Goal: Find specific page/section: Find specific page/section

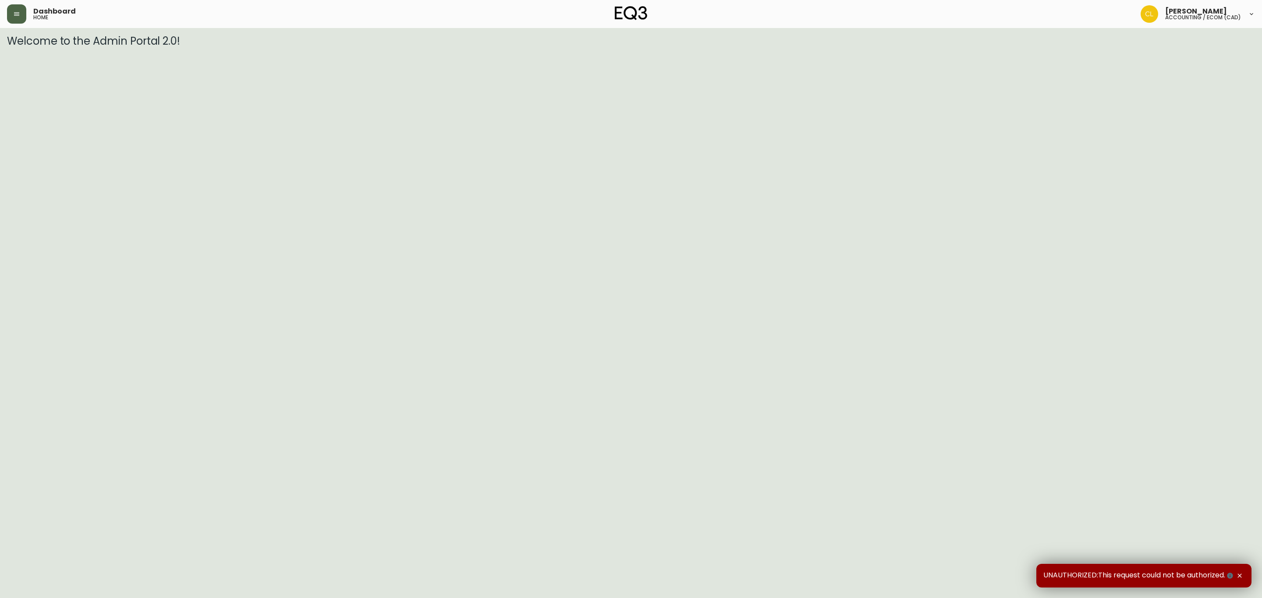
click at [14, 12] on icon "button" at bounding box center [16, 14] width 7 height 7
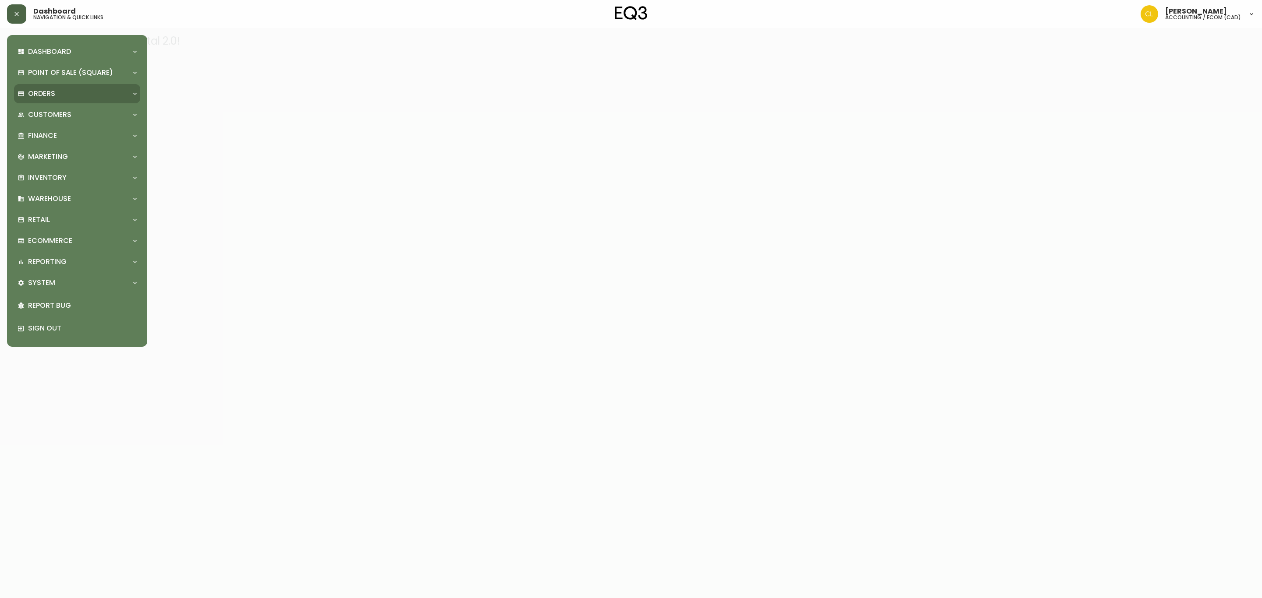
click at [46, 87] on div "Orders" at bounding box center [77, 93] width 126 height 19
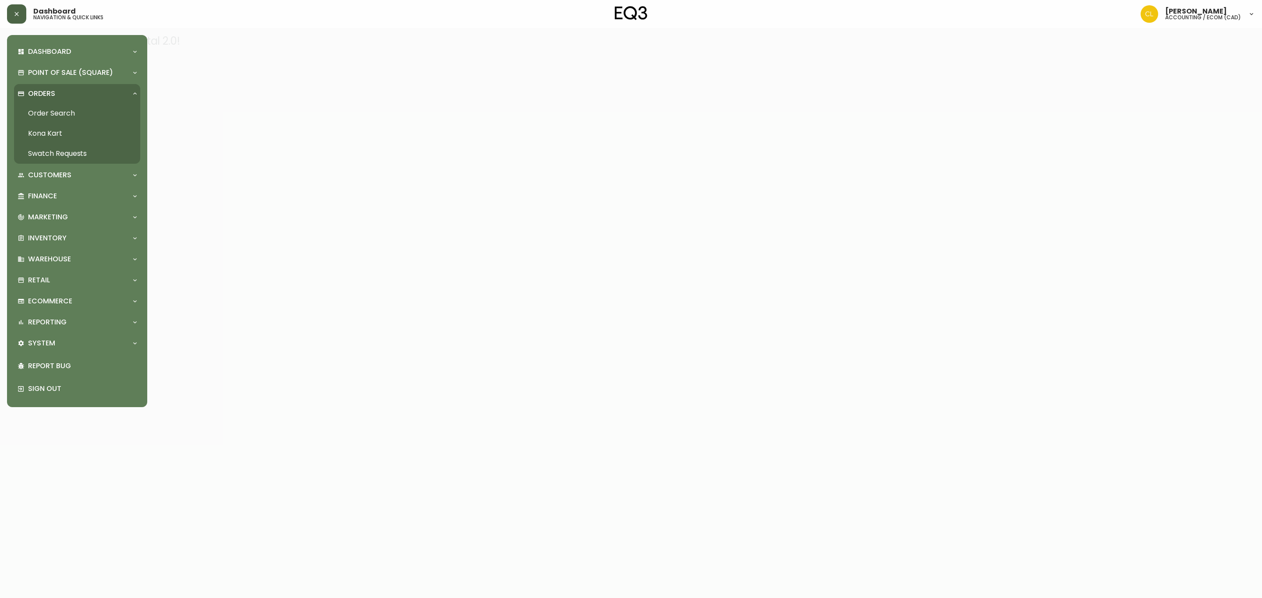
click at [46, 110] on link "Order Search" at bounding box center [77, 113] width 126 height 20
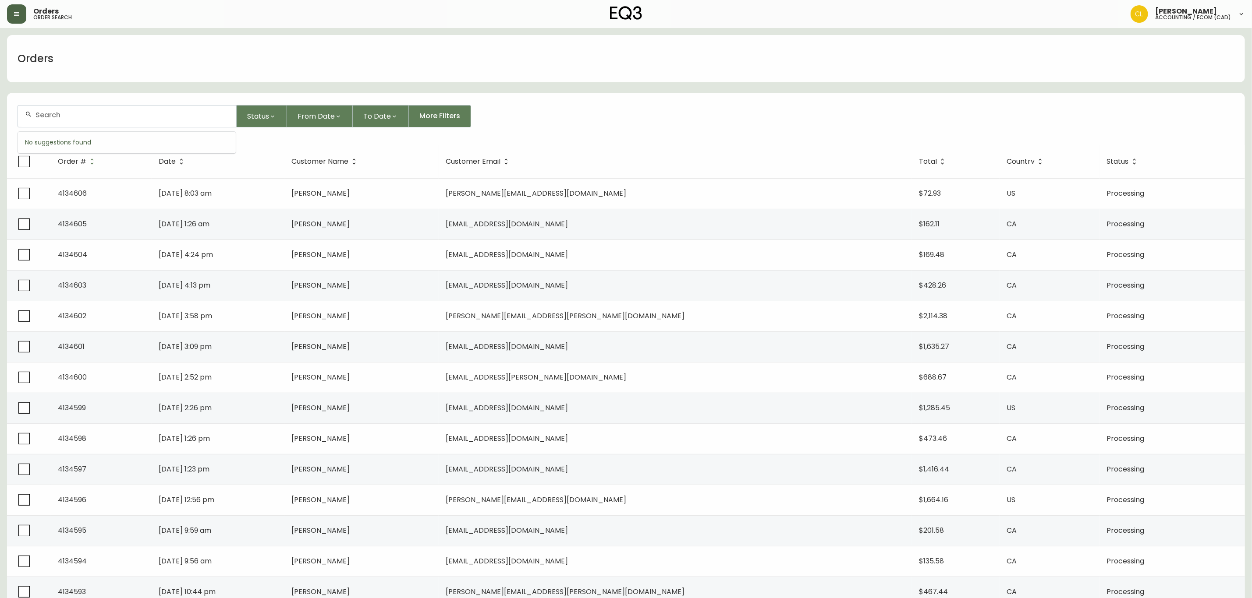
click at [95, 117] on input "text" at bounding box center [132, 115] width 194 height 8
paste input "[EMAIL_ADDRESS][DOMAIN_NAME]"
type input "[EMAIL_ADDRESS][DOMAIN_NAME]"
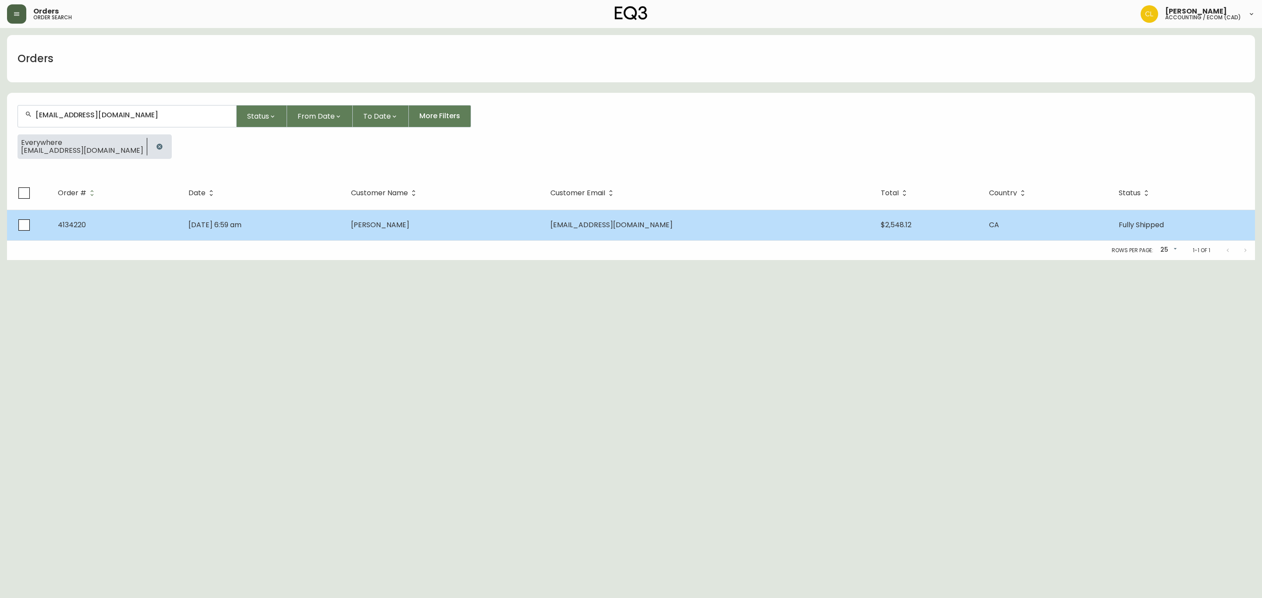
click at [344, 231] on td "Jul 19 2025, 6:59 am" at bounding box center [262, 225] width 163 height 31
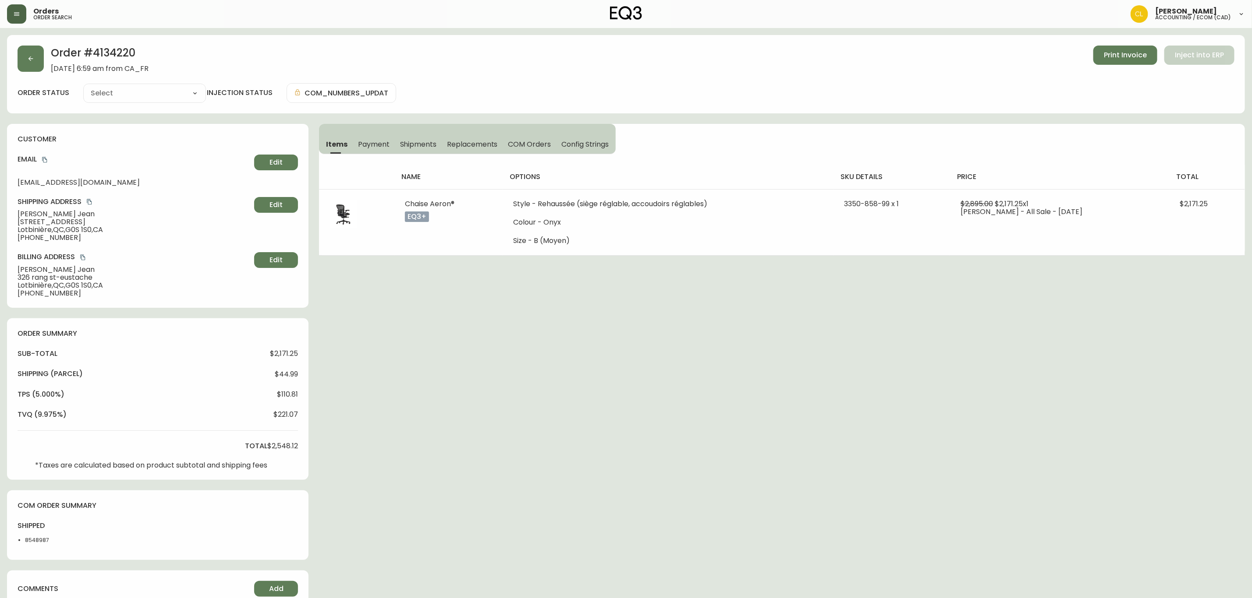
type input "Fully Shipped"
select select "FULLY_SHIPPED"
click at [126, 50] on h2 "Order # 4134220" at bounding box center [100, 55] width 98 height 19
copy h2 "4134220"
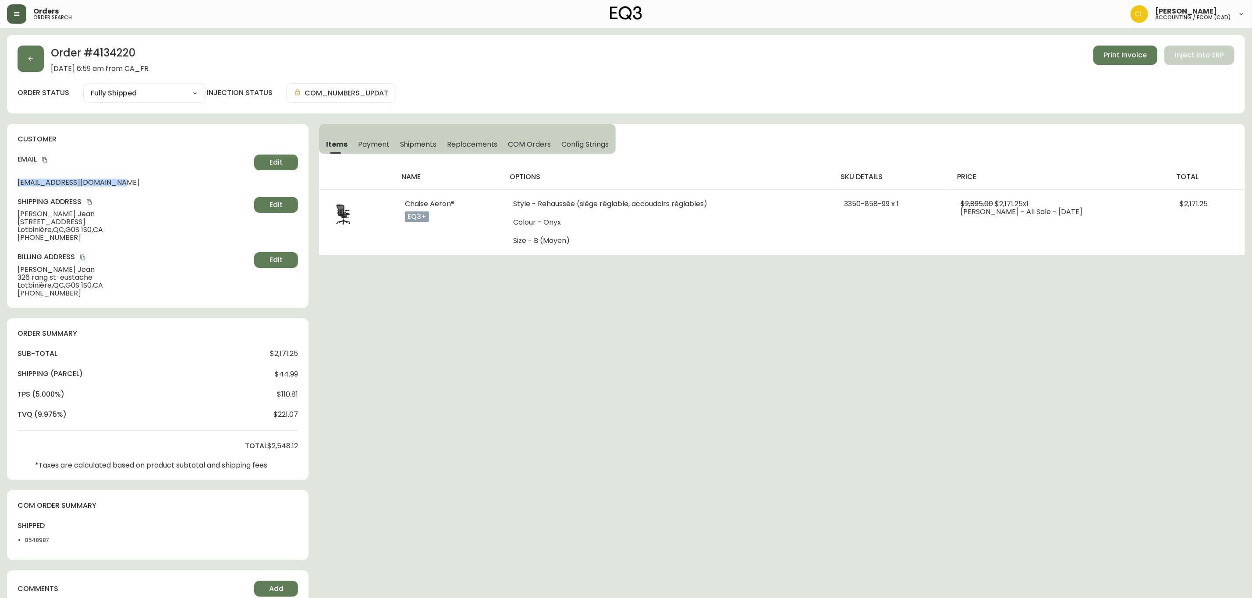
drag, startPoint x: 121, startPoint y: 181, endPoint x: 16, endPoint y: 182, distance: 105.1
click at [16, 182] on div "customer Email michaeljean22@hotmail.com Edit Shipping Address Michael Jean 326…" at bounding box center [157, 216] width 301 height 184
copy span "[EMAIL_ADDRESS][DOMAIN_NAME]"
click at [118, 47] on h2 "Order # 4134220" at bounding box center [100, 55] width 98 height 19
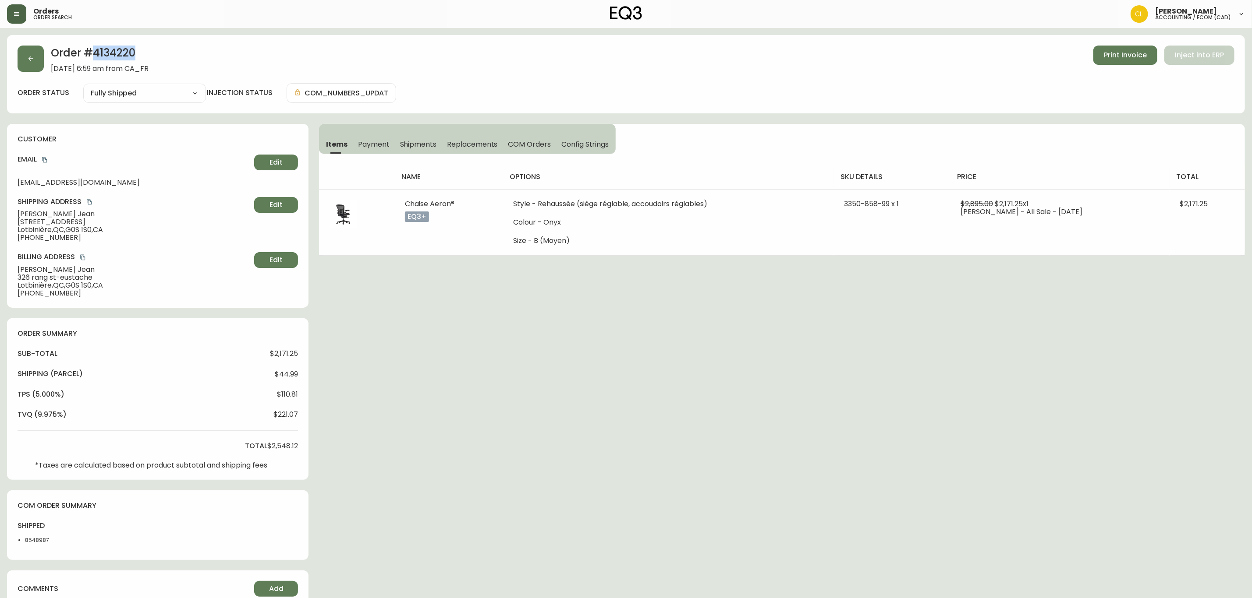
copy h2 "4134220"
click at [1123, 54] on span "Print Invoice" at bounding box center [1125, 55] width 43 height 10
click at [1110, 52] on span "Print Invoice" at bounding box center [1125, 55] width 43 height 10
click at [1109, 50] on span "Print Invoice" at bounding box center [1125, 55] width 43 height 10
click at [415, 145] on span "Shipments" at bounding box center [418, 144] width 37 height 9
